Goal: Information Seeking & Learning: Learn about a topic

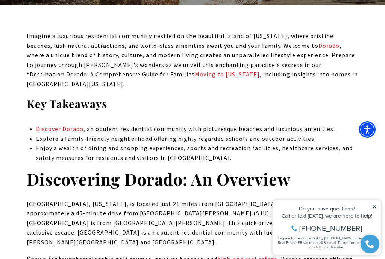
click at [376, 206] on icon at bounding box center [374, 206] width 4 height 4
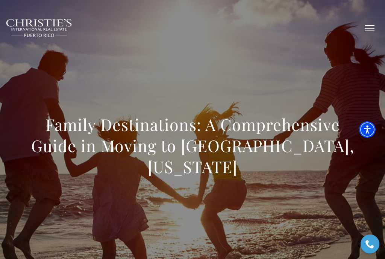
click at [367, 29] on span "button" at bounding box center [369, 28] width 10 height 1
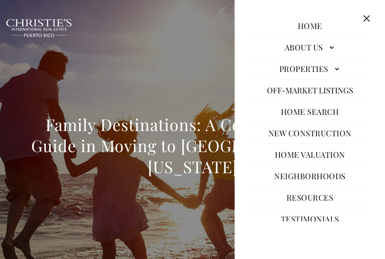
click at [337, 70] on link "Properties" at bounding box center [310, 68] width 120 height 18
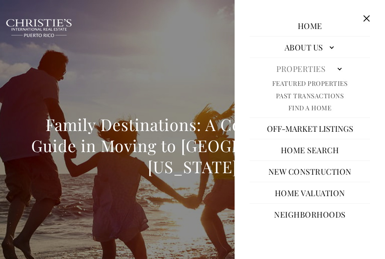
click at [339, 131] on button "Off-Market Listings" at bounding box center [310, 128] width 94 height 18
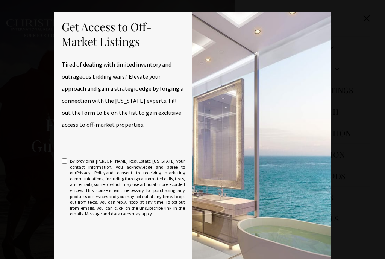
click at [349, 54] on div "Get Access to Off-Market Listings Tired of dealing with limited inventory and o…" at bounding box center [192, 166] width 385 height 333
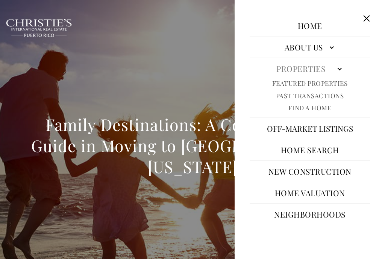
click at [337, 86] on link "Featured Properties" at bounding box center [310, 83] width 76 height 9
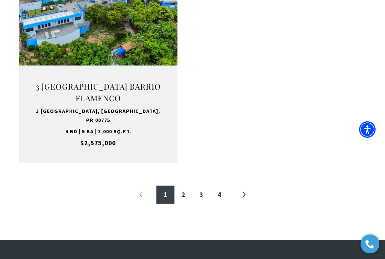
scroll to position [1297, 0]
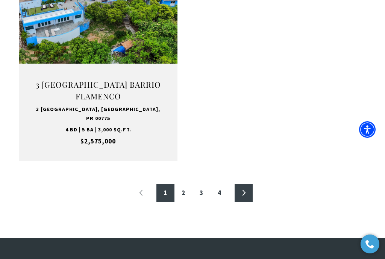
click at [245, 183] on link "»" at bounding box center [243, 192] width 18 height 18
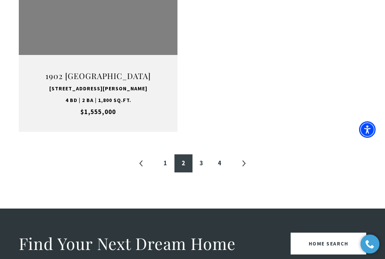
scroll to position [1307, 0]
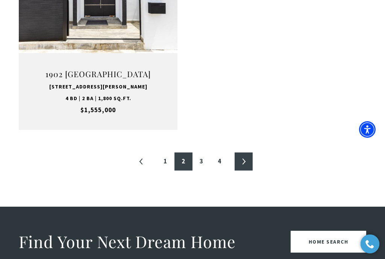
click at [245, 152] on link "»" at bounding box center [243, 161] width 18 height 18
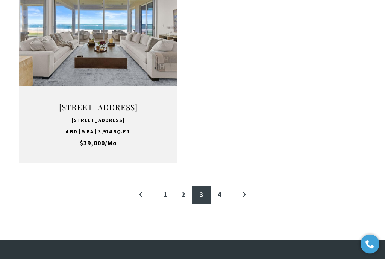
scroll to position [1273, 0]
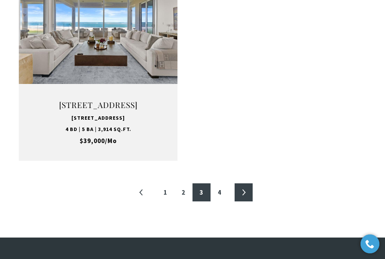
click at [245, 201] on link "»" at bounding box center [243, 192] width 18 height 18
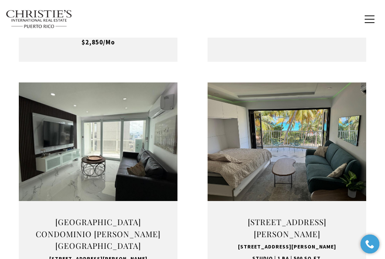
scroll to position [880, 0]
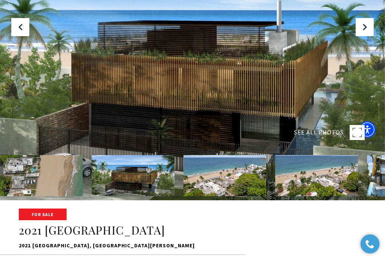
scroll to position [59, 0]
click at [148, 196] on img at bounding box center [133, 175] width 83 height 41
click at [226, 196] on img at bounding box center [224, 175] width 83 height 41
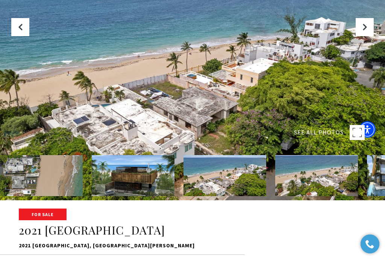
click at [245, 196] on img at bounding box center [224, 175] width 83 height 41
click at [316, 196] on img at bounding box center [316, 175] width 83 height 41
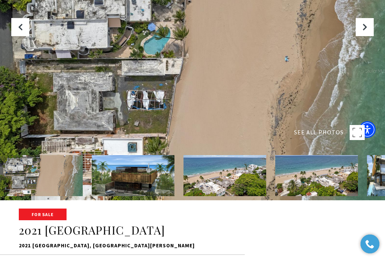
click at [287, 196] on img at bounding box center [316, 175] width 83 height 41
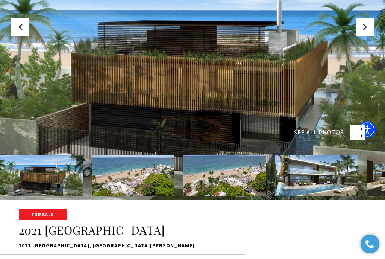
click at [329, 196] on img at bounding box center [316, 175] width 83 height 41
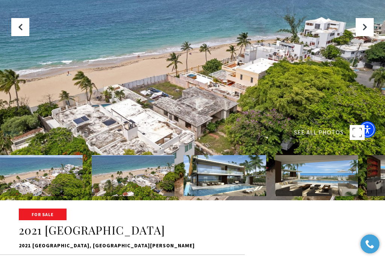
click at [317, 196] on img at bounding box center [316, 175] width 83 height 41
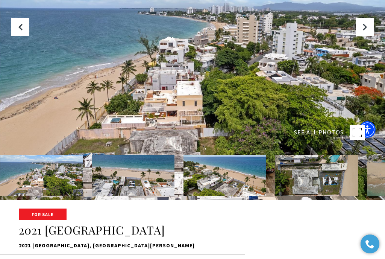
click at [313, 196] on img at bounding box center [316, 175] width 83 height 41
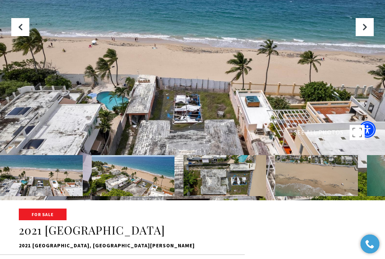
click at [318, 196] on img at bounding box center [316, 175] width 83 height 41
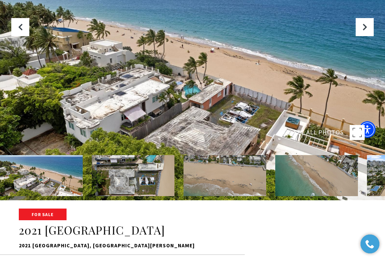
click at [322, 196] on img at bounding box center [316, 175] width 83 height 41
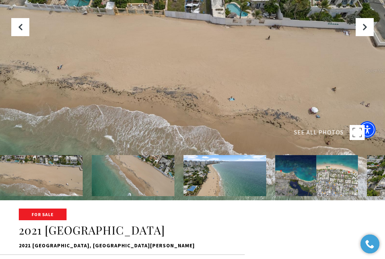
click at [143, 196] on img at bounding box center [133, 175] width 83 height 41
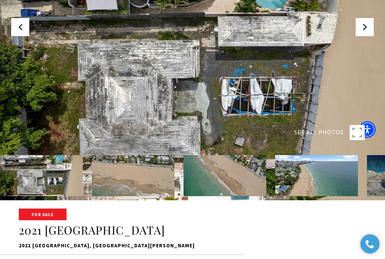
click at [54, 196] on img at bounding box center [41, 175] width 83 height 41
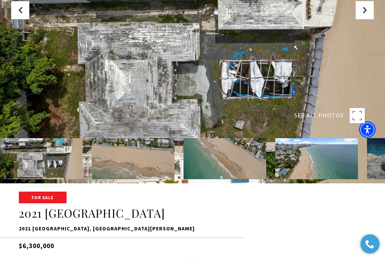
scroll to position [77, 0]
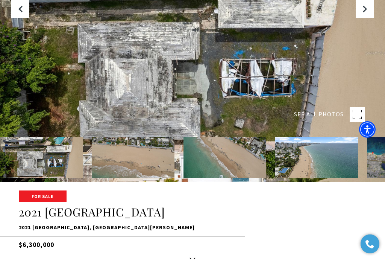
click at [34, 172] on img at bounding box center [41, 157] width 83 height 41
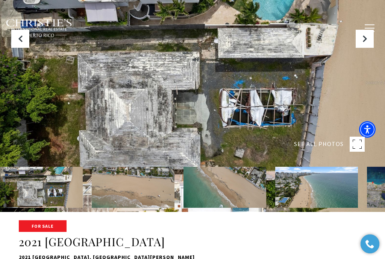
scroll to position [0, 0]
